Goal: Task Accomplishment & Management: Manage account settings

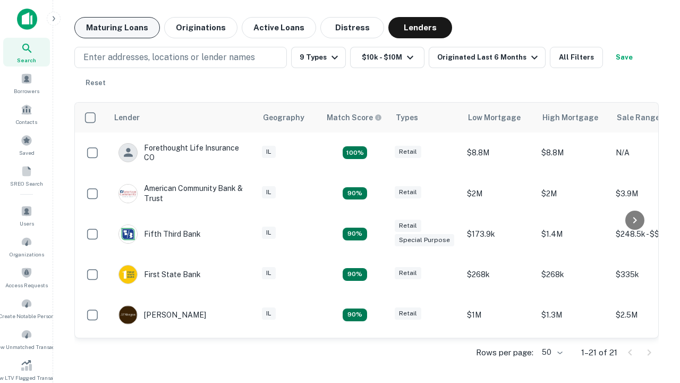
click at [117, 28] on button "Maturing Loans" at bounding box center [117, 27] width 86 height 21
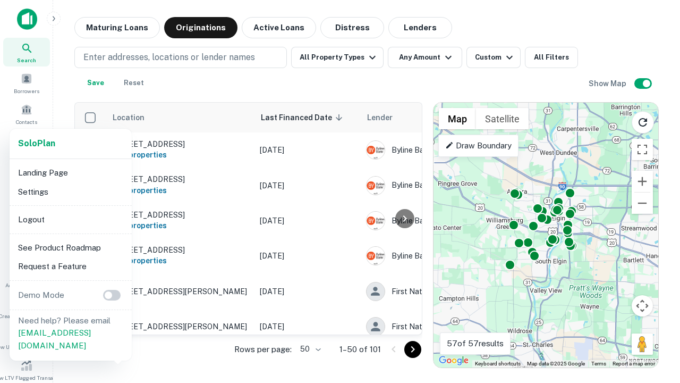
scroll to position [197, 0]
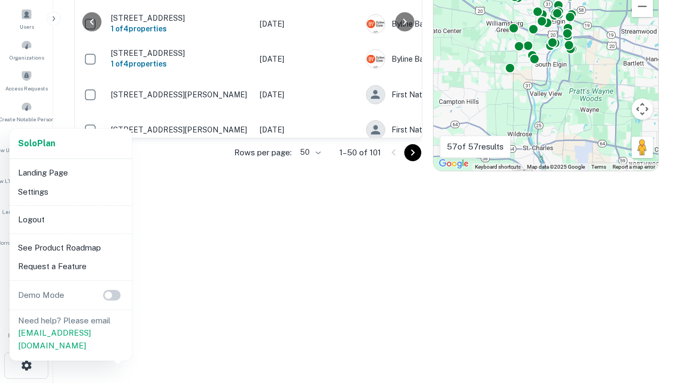
click at [70, 219] on li "Logout" at bounding box center [71, 219] width 114 height 19
